Goal: Information Seeking & Learning: Learn about a topic

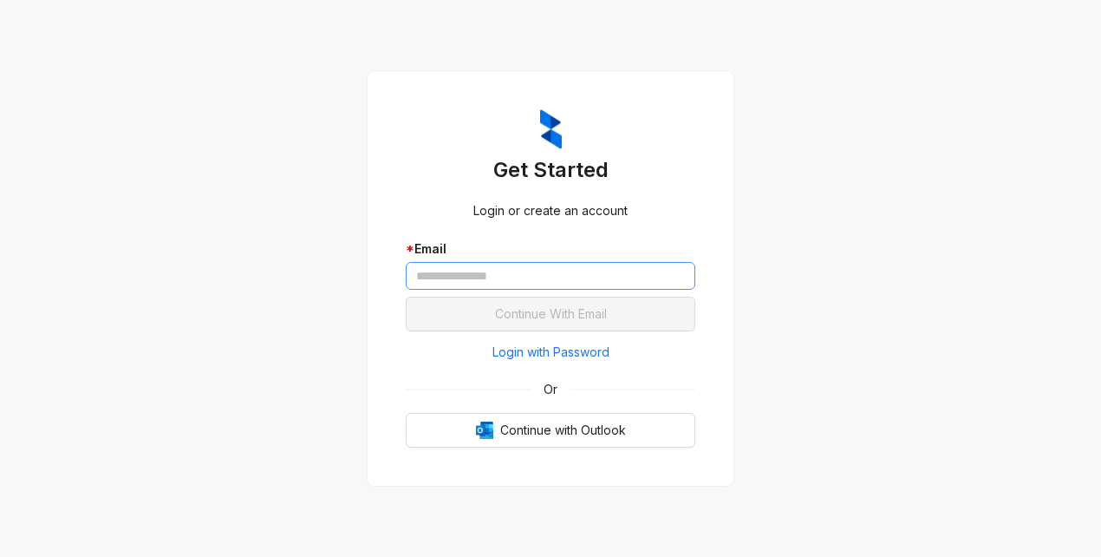
click at [452, 289] on div "* Email" at bounding box center [551, 267] width 290 height 57
click at [459, 277] on input "text" at bounding box center [551, 276] width 290 height 28
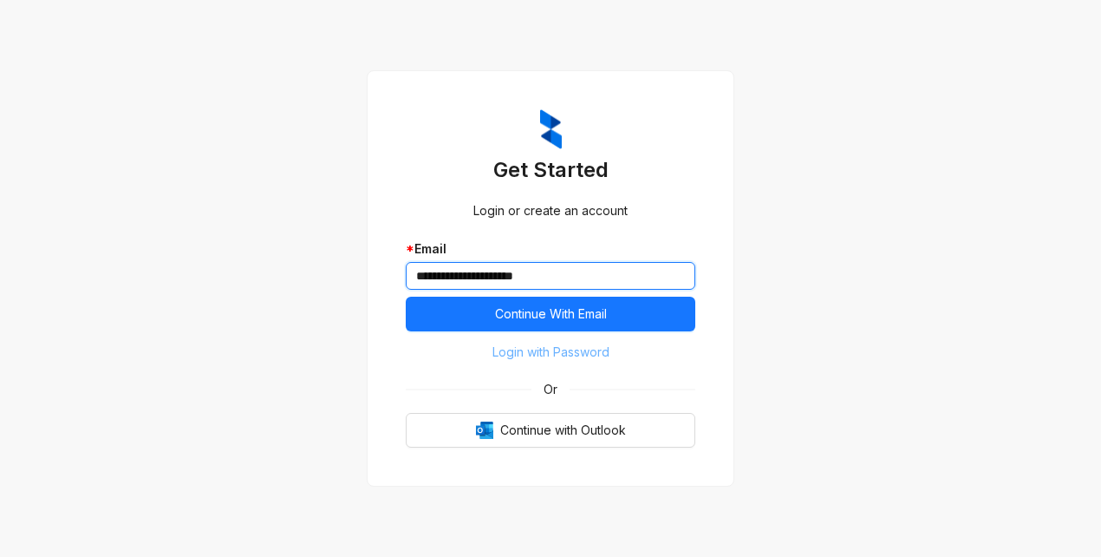
type input "**********"
click at [492, 344] on span "Login with Password" at bounding box center [550, 351] width 117 height 19
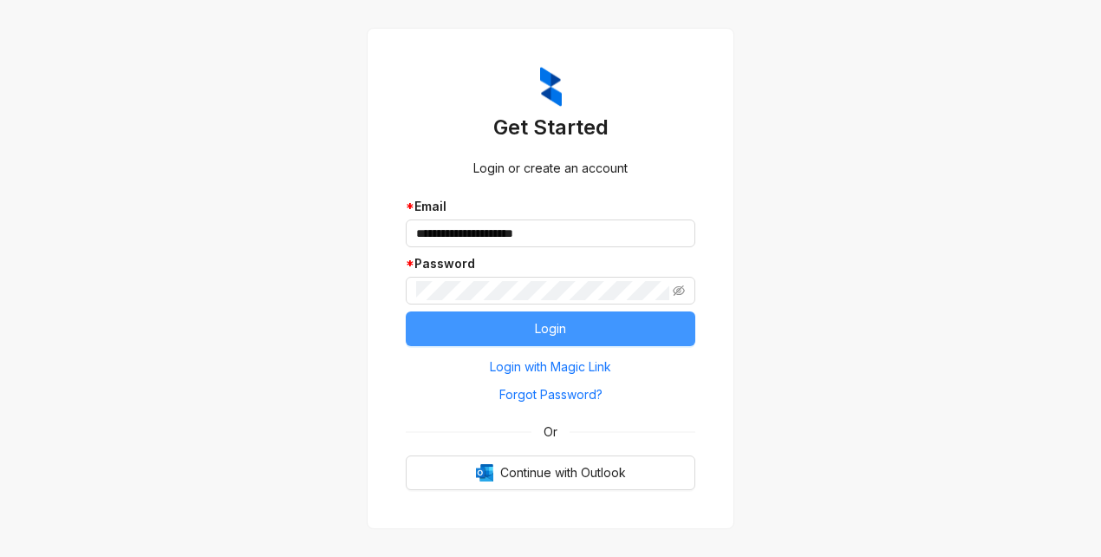
click at [433, 335] on button "Login" at bounding box center [551, 328] width 290 height 35
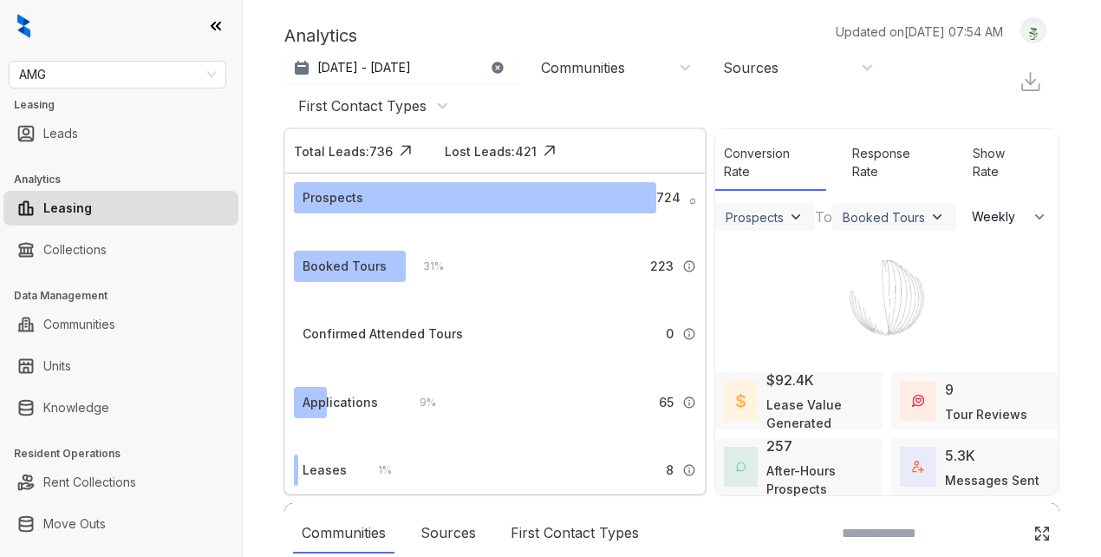
select select "******"
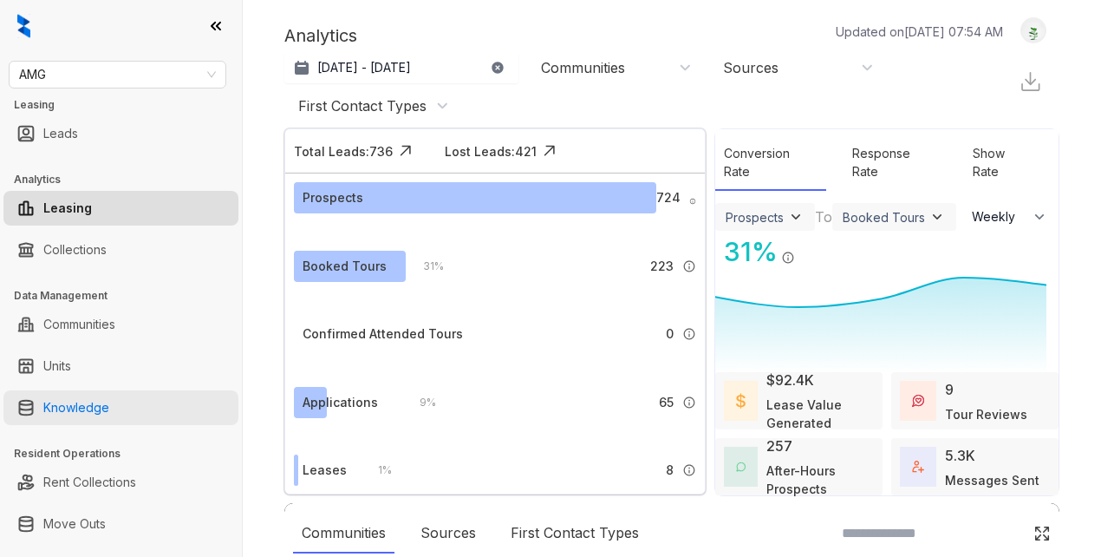
click at [86, 411] on link "Knowledge" at bounding box center [76, 407] width 66 height 35
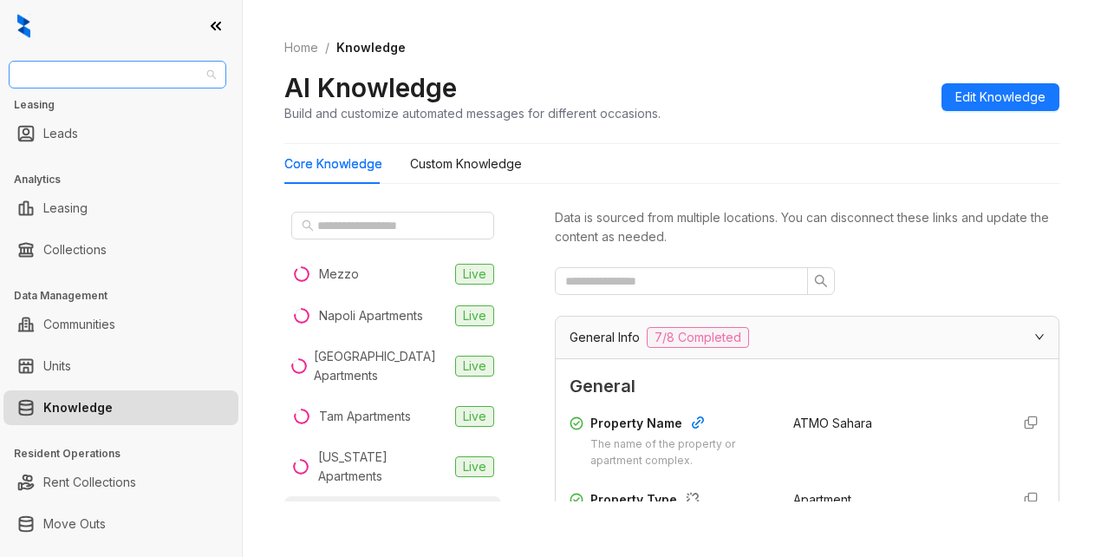
click at [66, 72] on span "AMG" at bounding box center [117, 75] width 197 height 26
type input "*******"
click at [103, 111] on div "[PERSON_NAME] Residential" at bounding box center [118, 109] width 190 height 19
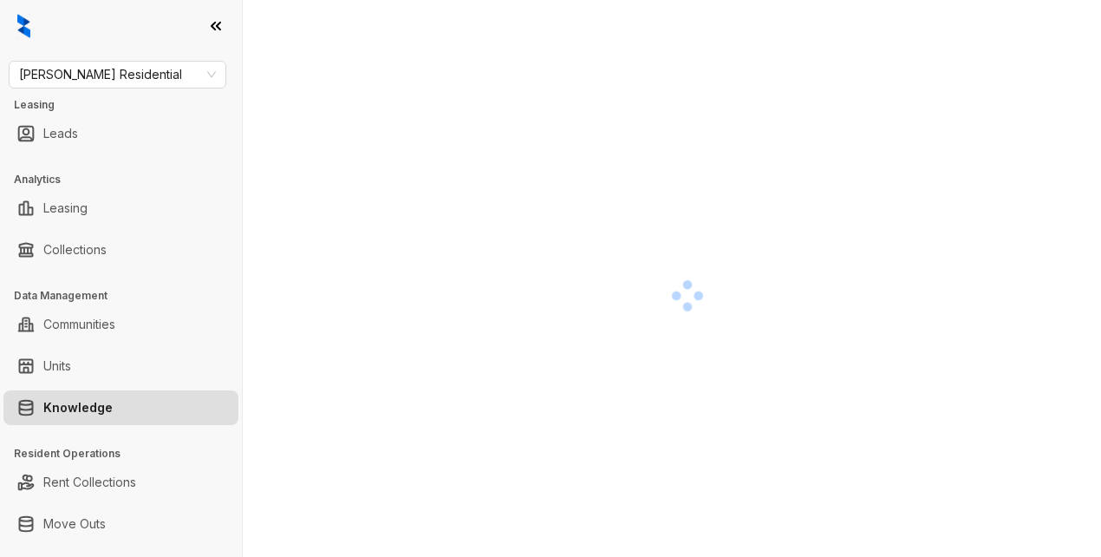
click at [706, 137] on div at bounding box center [687, 295] width 806 height 557
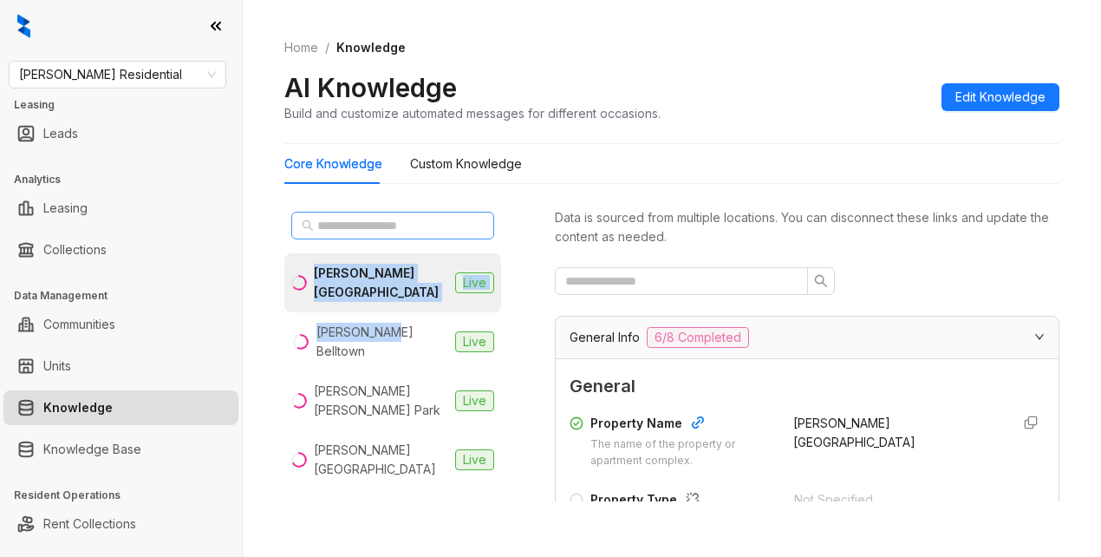
drag, startPoint x: 374, startPoint y: 331, endPoint x: 333, endPoint y: 225, distance: 114.5
click at [333, 225] on div "[PERSON_NAME] [GEOGRAPHIC_DATA] Live [PERSON_NAME] [GEOGRAPHIC_DATA] Live [PERS…" at bounding box center [392, 353] width 217 height 296
click at [333, 225] on input "text" at bounding box center [393, 225] width 153 height 19
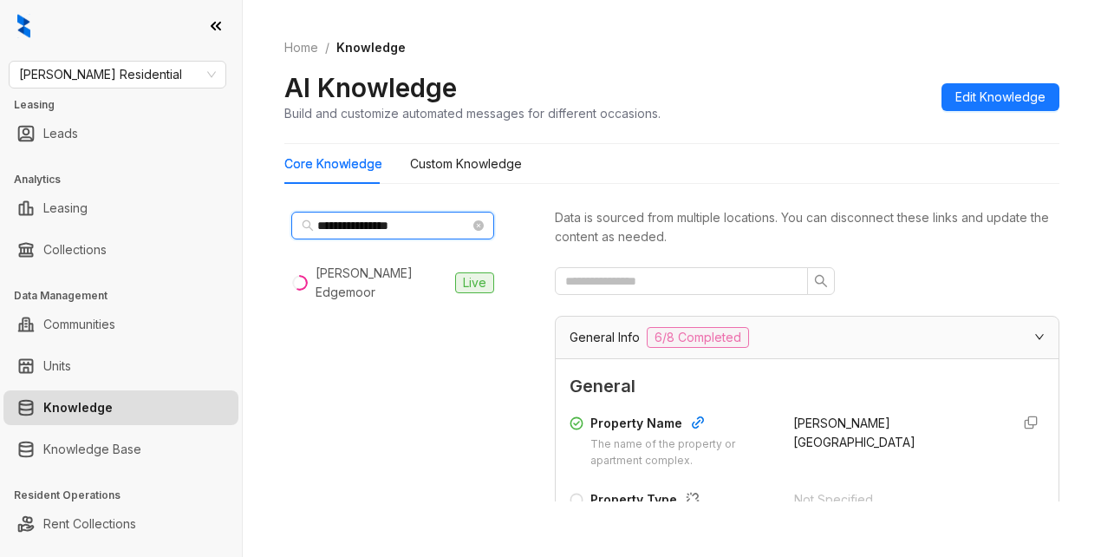
type input "**********"
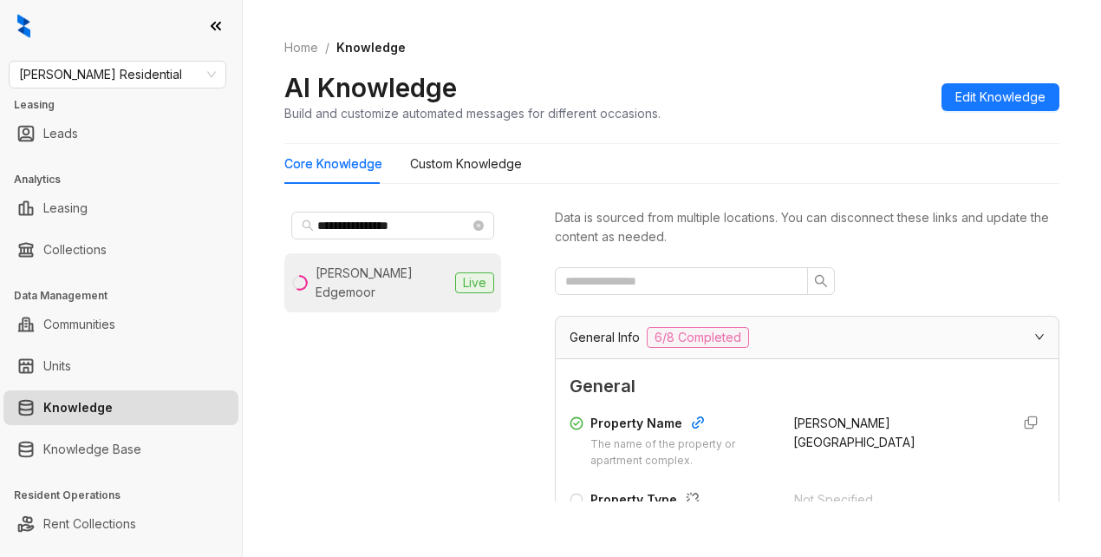
click at [446, 270] on li "[PERSON_NAME] Edgemoor Live" at bounding box center [392, 282] width 217 height 59
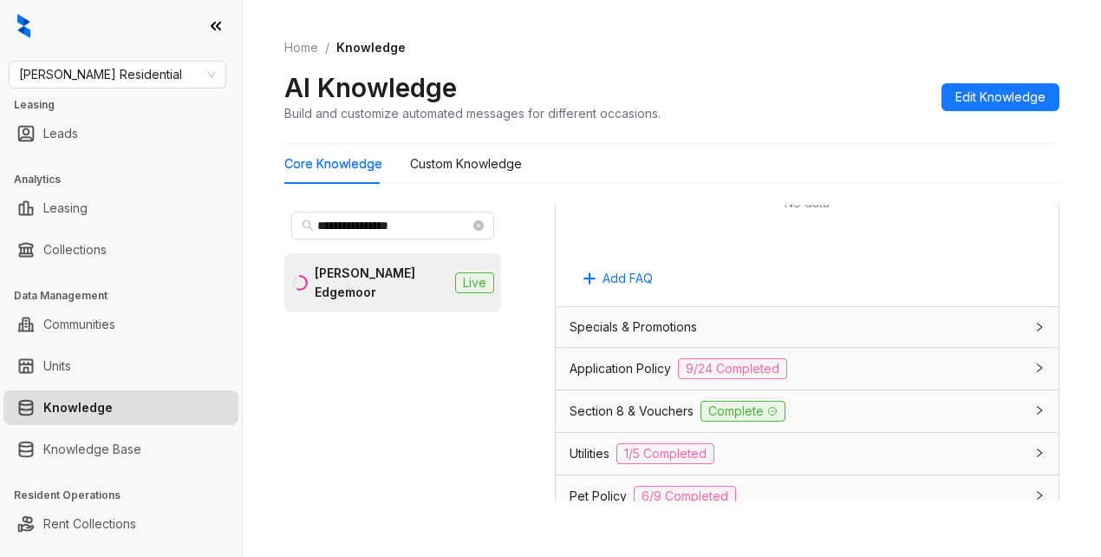
scroll to position [1214, 0]
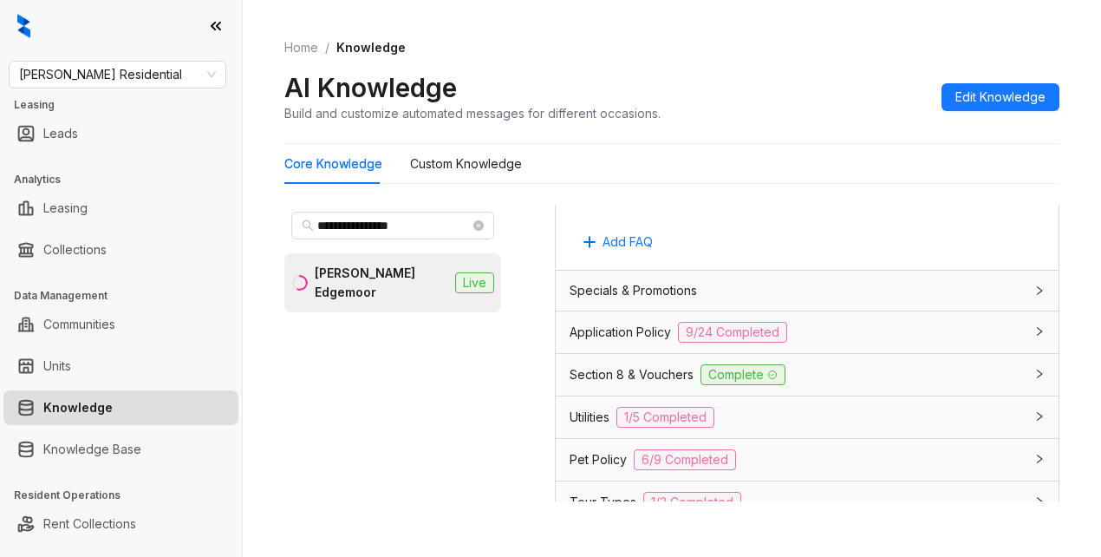
click at [626, 384] on span "Section 8 & Vouchers" at bounding box center [632, 374] width 124 height 19
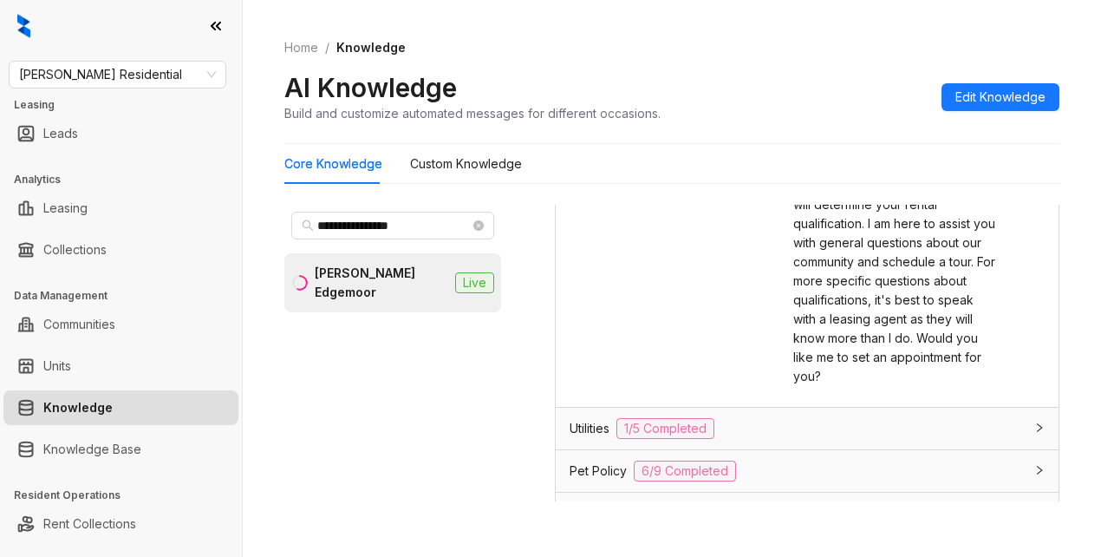
scroll to position [1734, 0]
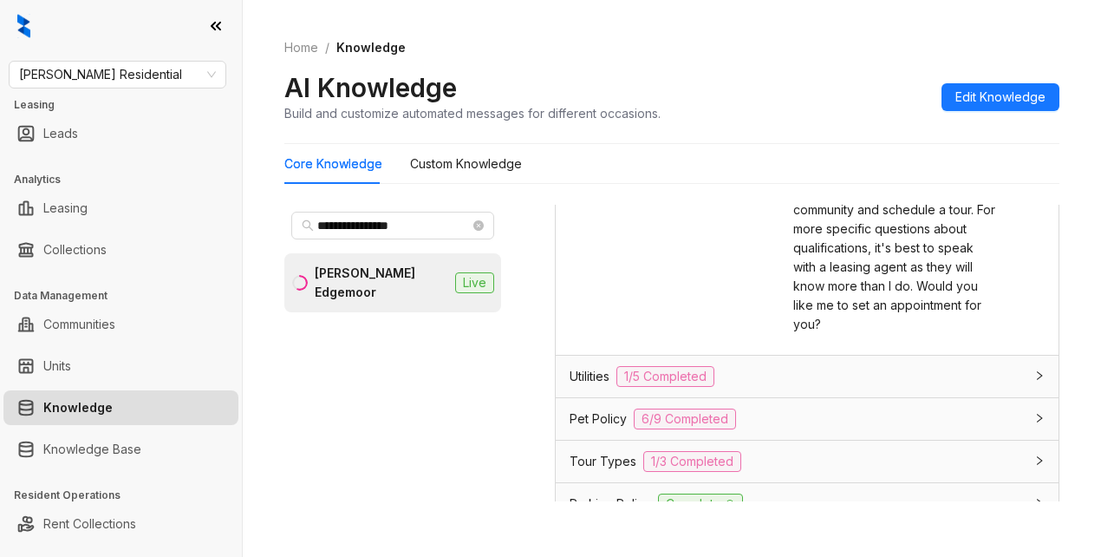
click at [699, 265] on div "[PERSON_NAME] Response The response [PERSON_NAME] should give about Section 8 a…" at bounding box center [671, 181] width 203 height 305
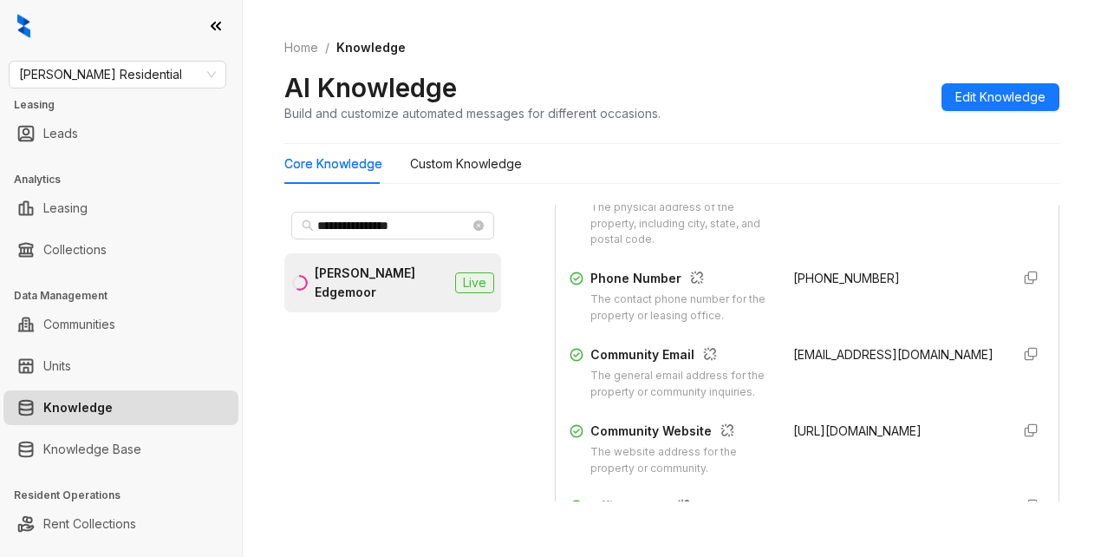
scroll to position [347, 0]
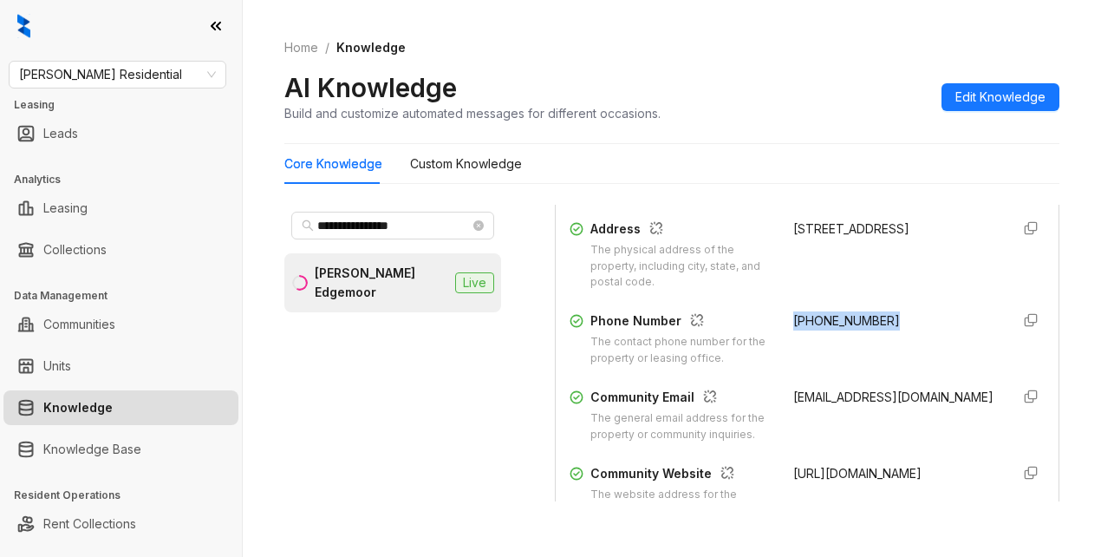
drag, startPoint x: 769, startPoint y: 335, endPoint x: 875, endPoint y: 346, distance: 106.4
click at [875, 346] on div "Phone Number The contact phone number for the property or leasing office. [PHON…" at bounding box center [807, 338] width 475 height 55
click at [687, 102] on div "AI Knowledge Build and customize automated messages for different occasions. Ed…" at bounding box center [671, 96] width 775 height 51
